Goal: Information Seeking & Learning: Learn about a topic

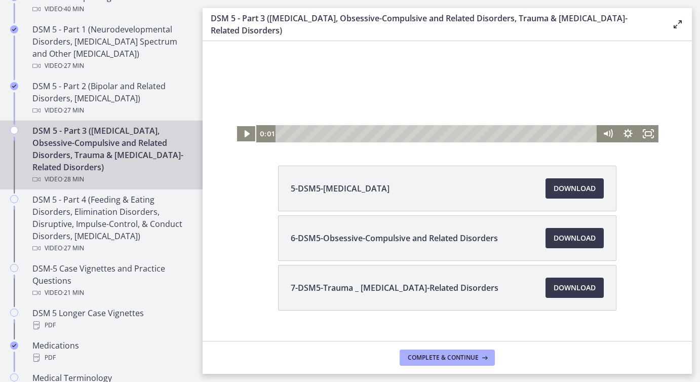
scroll to position [140, 0]
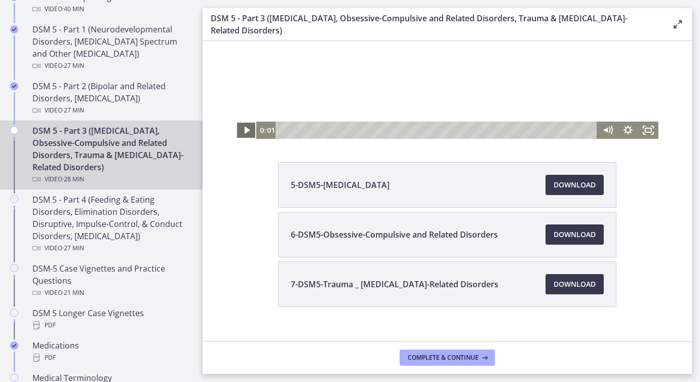
click at [247, 128] on icon "Play Video" at bounding box center [247, 130] width 5 height 7
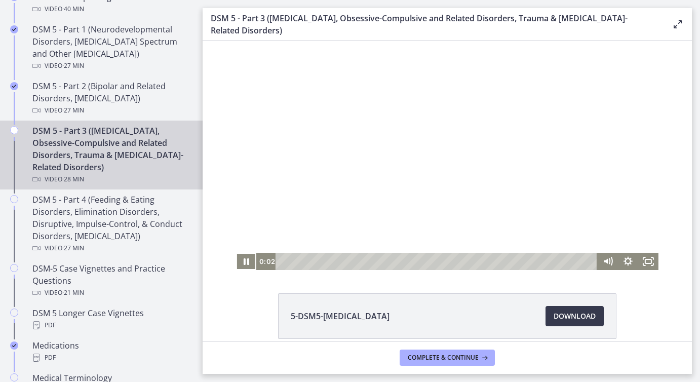
scroll to position [0, 0]
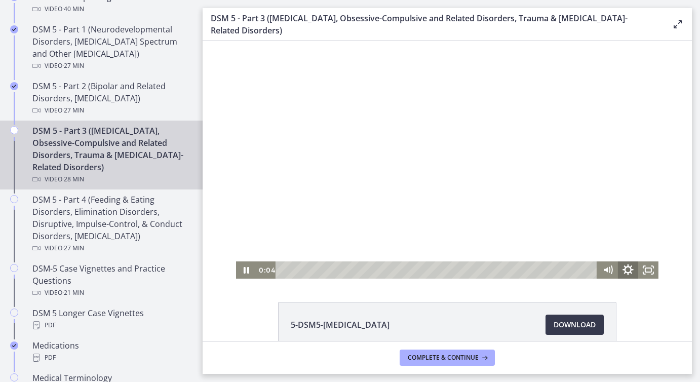
click at [629, 270] on icon "Show settings menu" at bounding box center [628, 270] width 24 height 21
click at [629, 270] on icon "Hide settings menu" at bounding box center [628, 270] width 24 height 21
click at [647, 270] on icon "Fullscreen" at bounding box center [648, 269] width 20 height 17
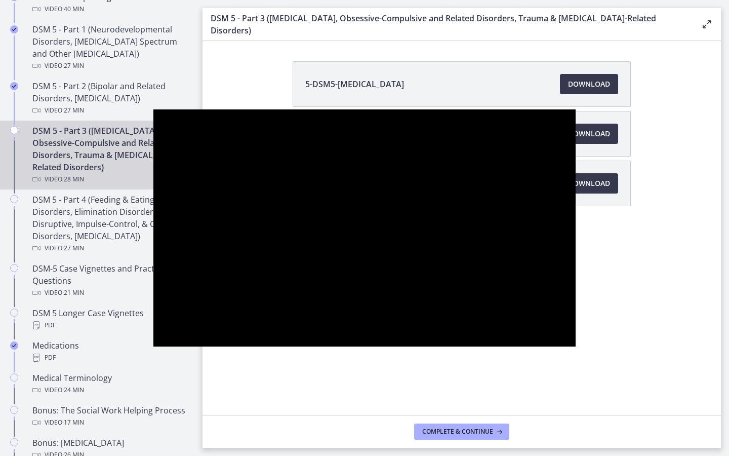
click at [550, 324] on button "Unfullscreen" at bounding box center [563, 335] width 26 height 22
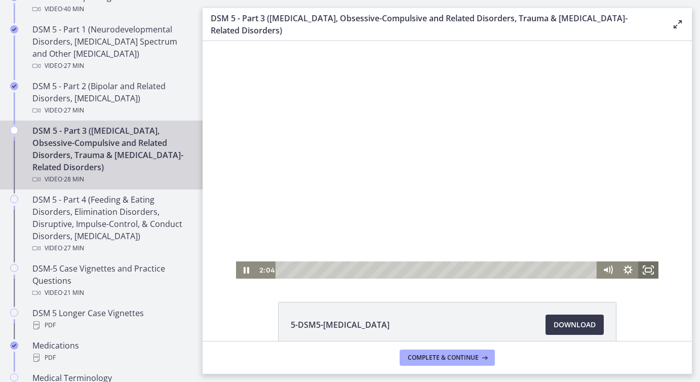
click at [651, 269] on rect "Fullscreen" at bounding box center [648, 270] width 6 height 4
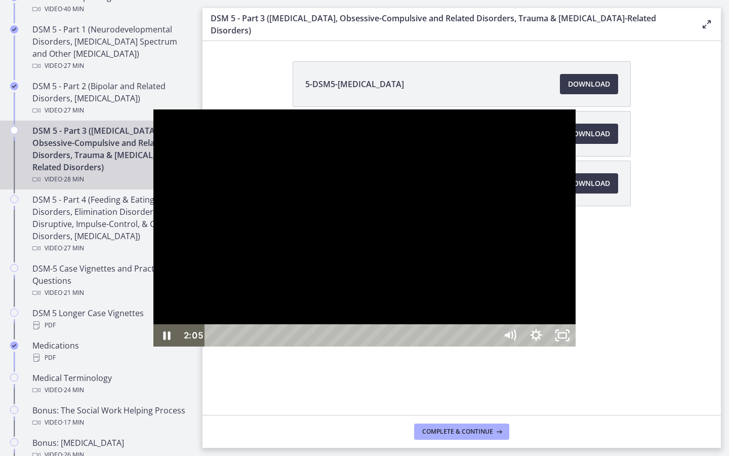
click at [377, 243] on div at bounding box center [364, 228] width 422 height 238
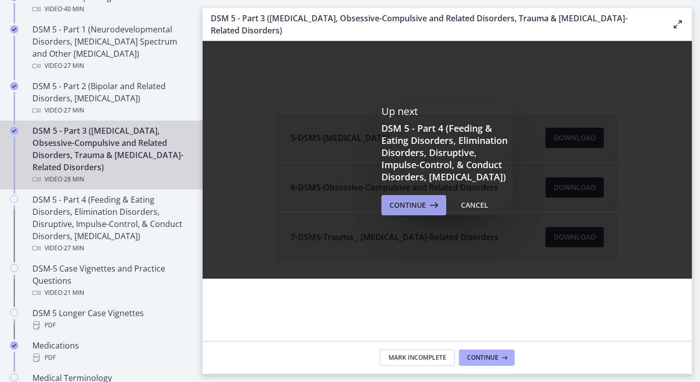
click at [420, 210] on span "Continue" at bounding box center [408, 205] width 36 height 12
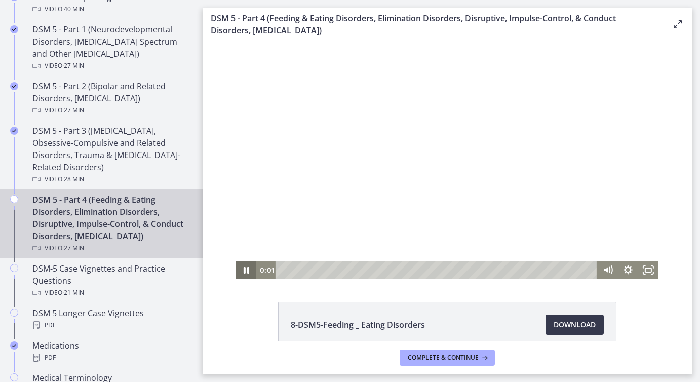
click at [246, 272] on icon "Pause" at bounding box center [246, 269] width 20 height 17
